Goal: Information Seeking & Learning: Learn about a topic

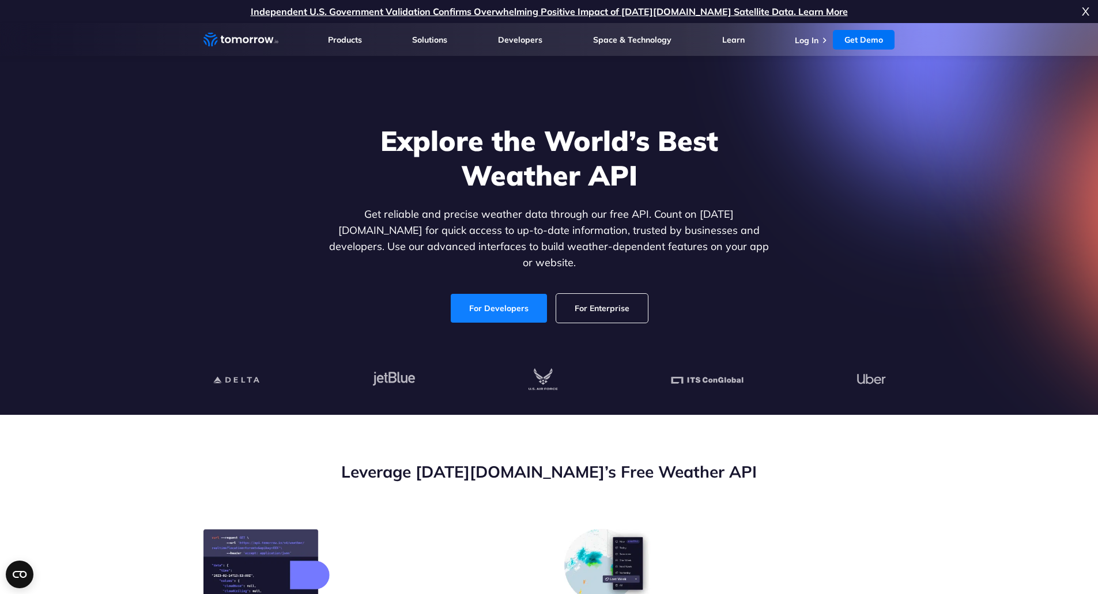
click at [521, 294] on link "For Developers" at bounding box center [499, 308] width 96 height 29
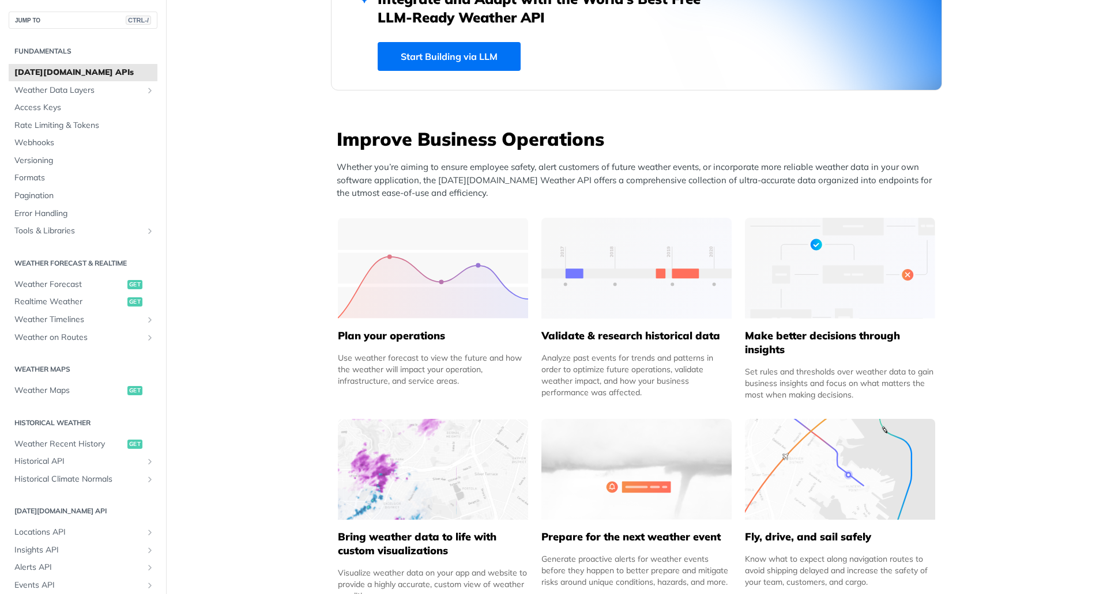
scroll to position [403, 0]
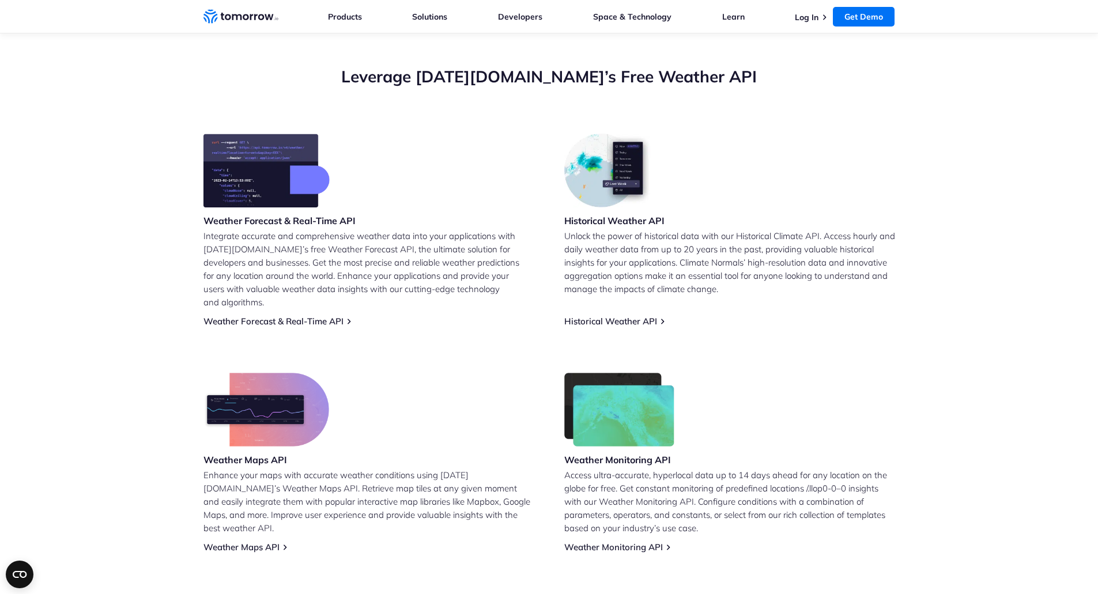
scroll to position [404, 0]
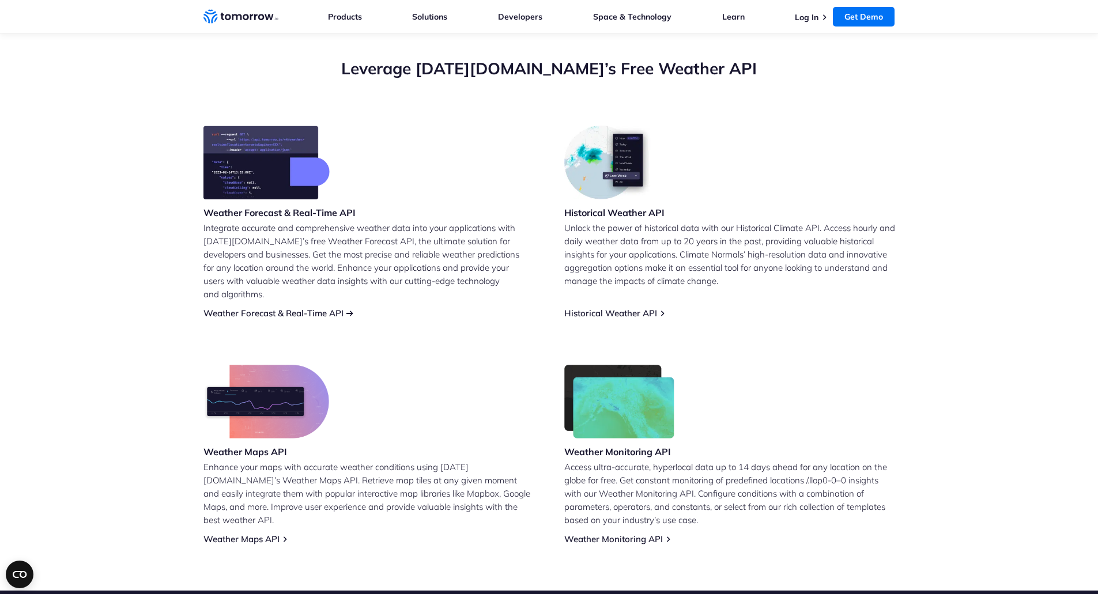
click at [284, 308] on link "Weather Forecast & Real-Time API" at bounding box center [273, 313] width 140 height 11
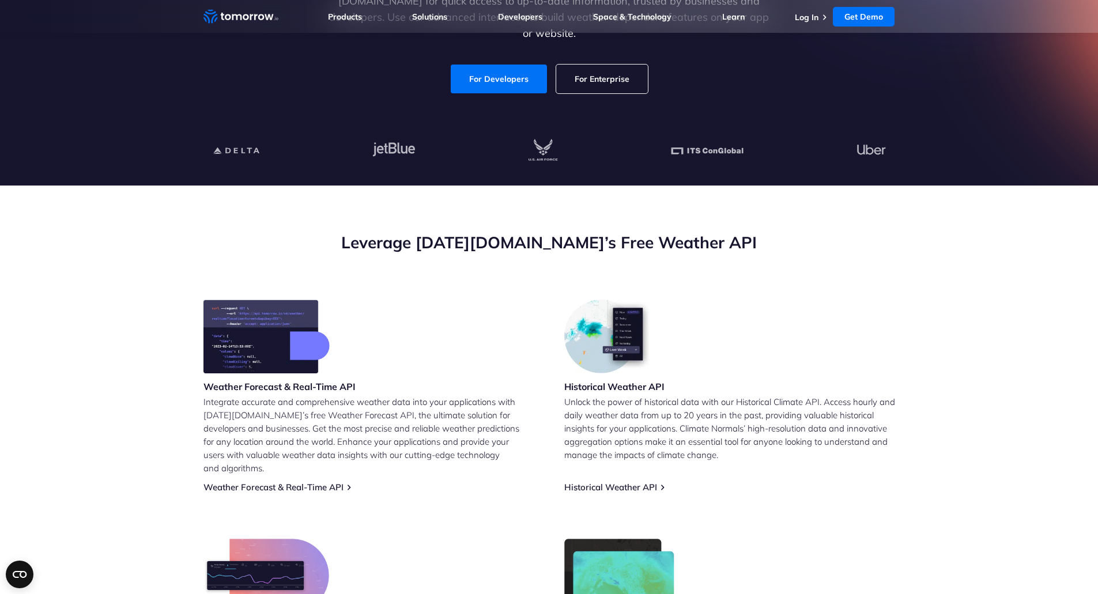
scroll to position [288, 0]
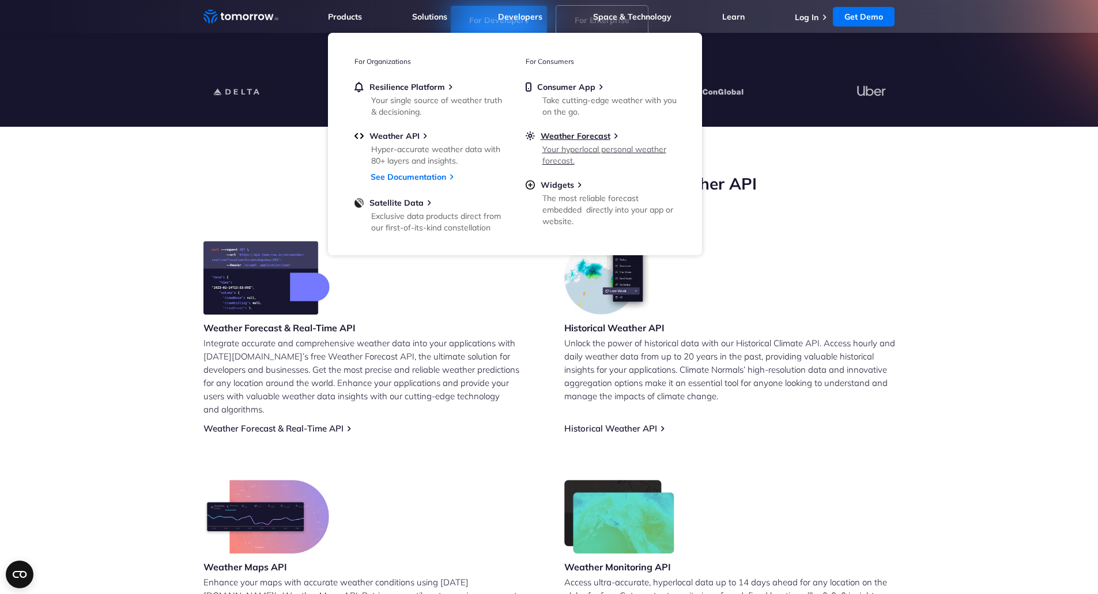
click at [561, 143] on link "Weather Forecast Your hyperlocal personal weather forecast." at bounding box center [601, 147] width 150 height 33
